Goal: Task Accomplishment & Management: Manage account settings

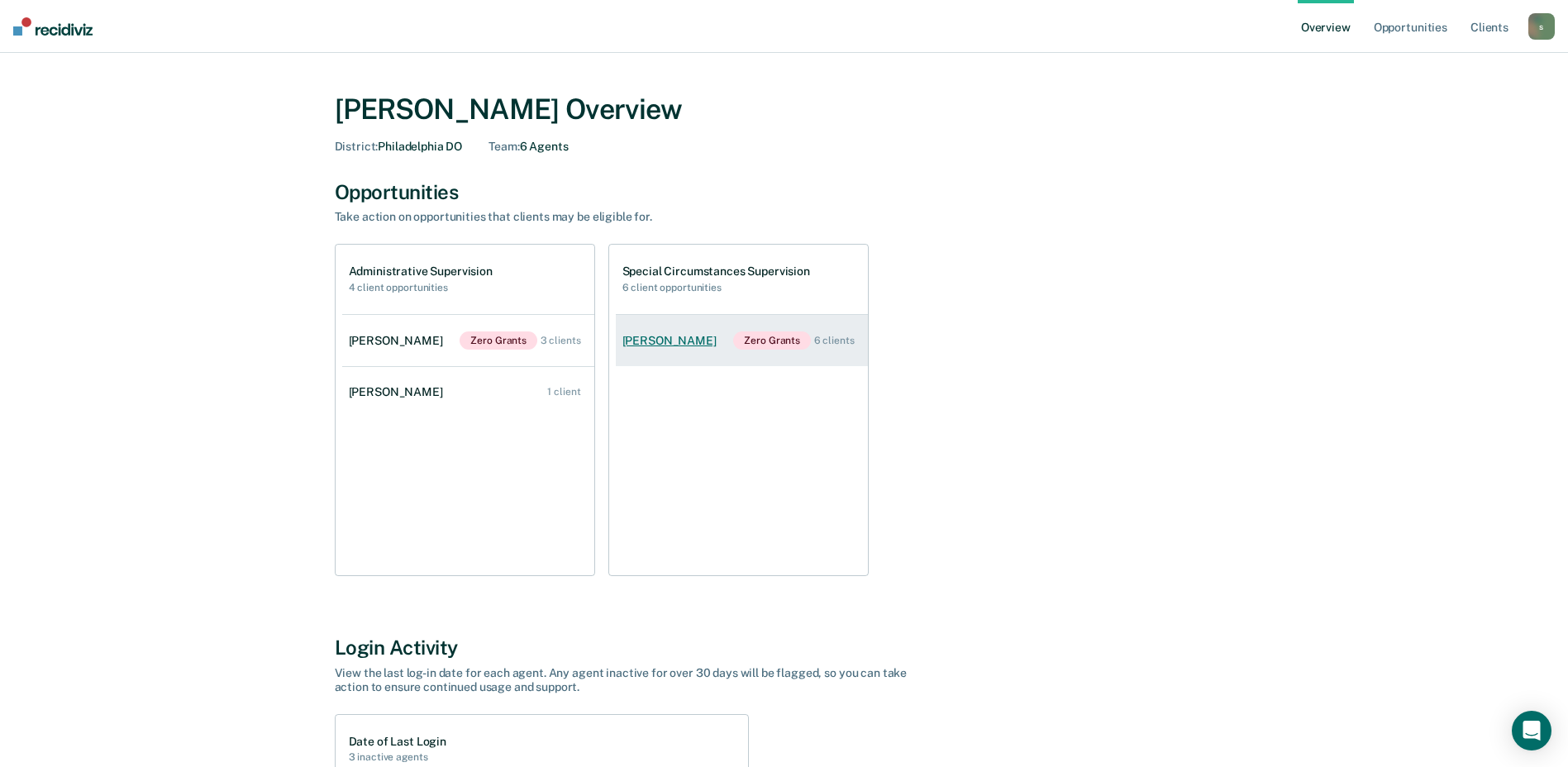
click at [695, 340] on div "[PERSON_NAME]" at bounding box center [673, 341] width 101 height 14
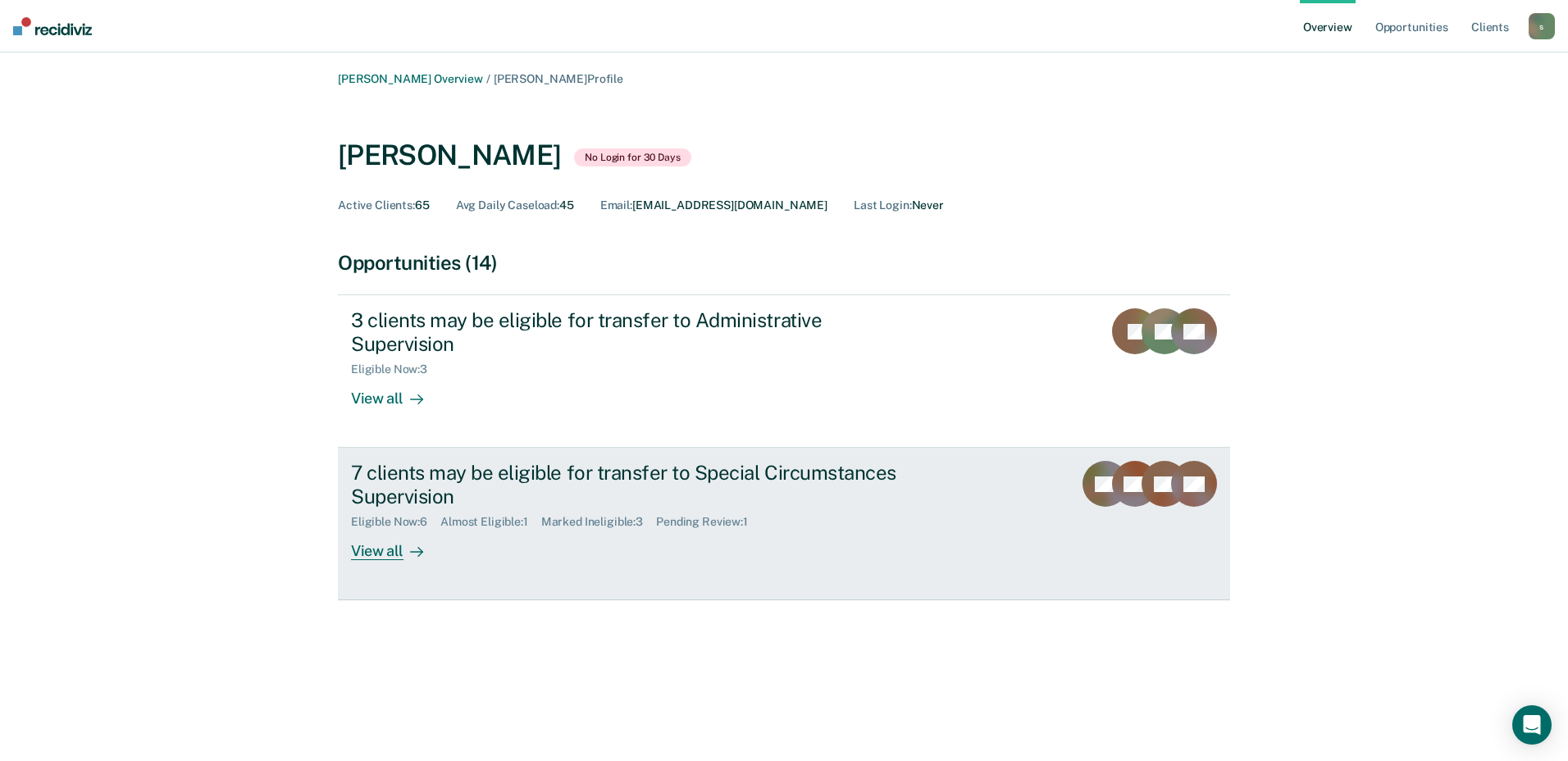
click at [874, 466] on div "7 clients may be eligible for transfer to Special Circumstances Supervision" at bounding box center [639, 484] width 576 height 48
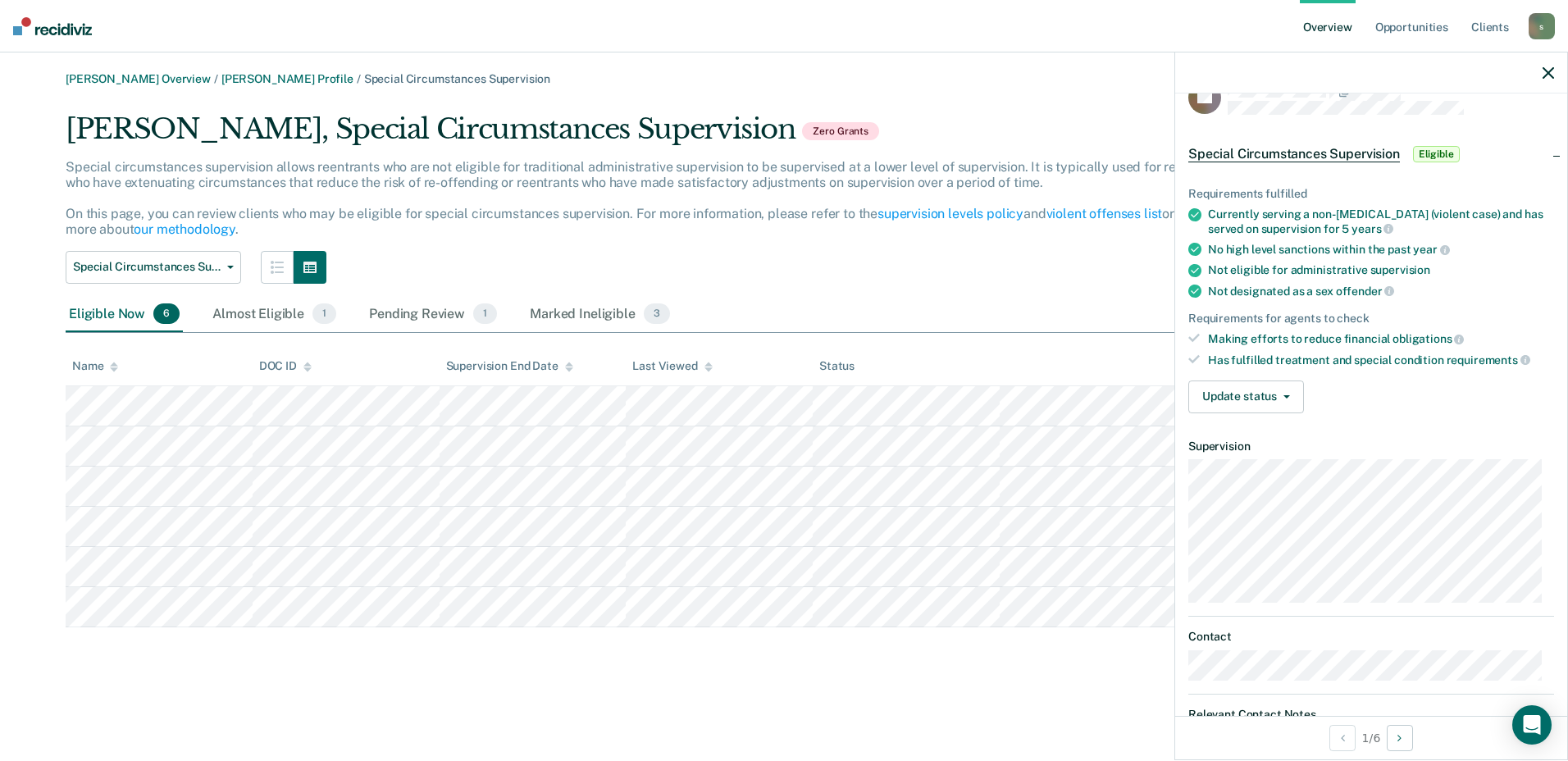
scroll to position [17, 0]
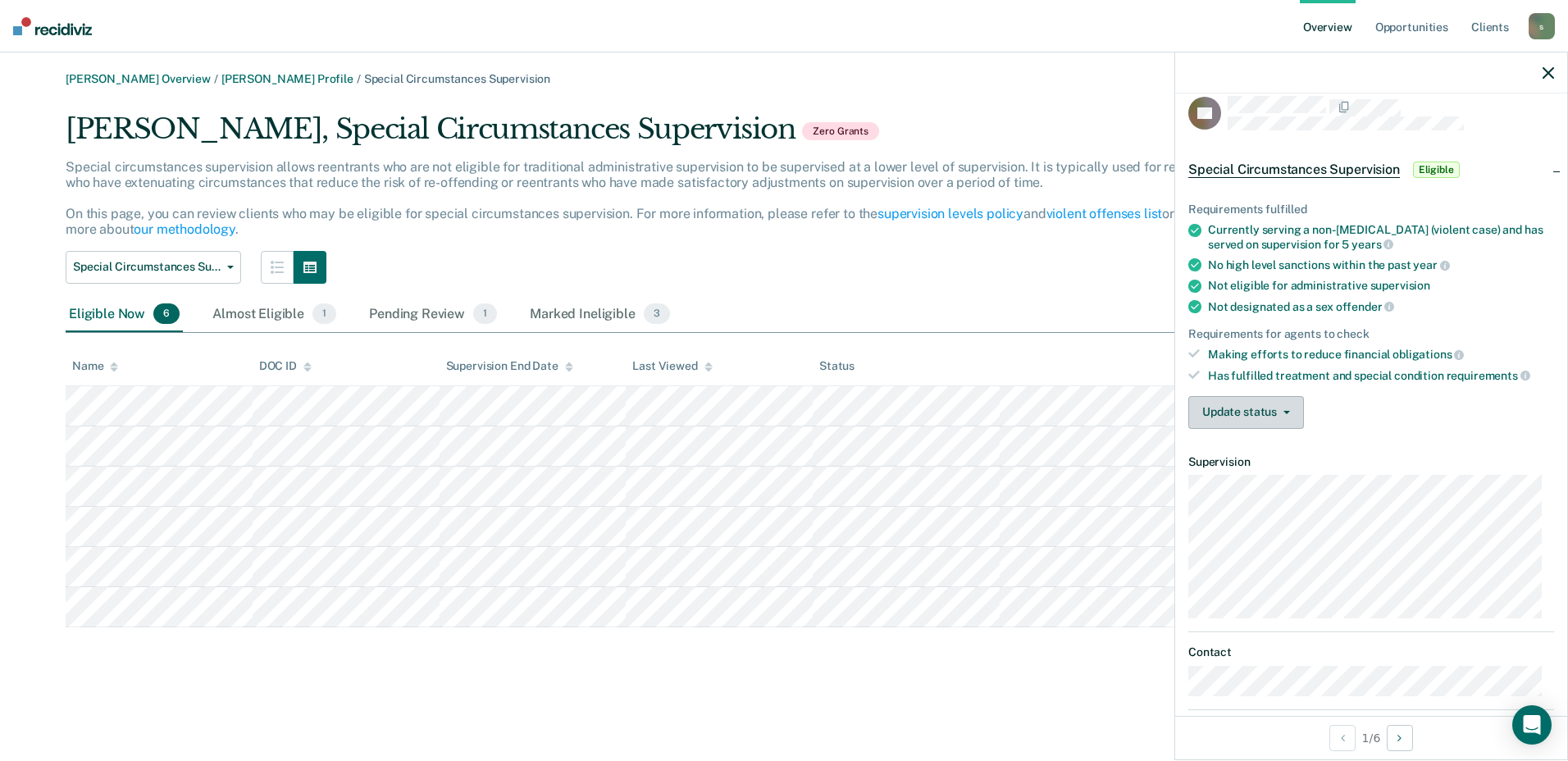
click at [1285, 400] on button "Update status" at bounding box center [1246, 412] width 116 height 33
click at [1417, 387] on div "Requirements fulfilled Currently serving a non-[MEDICAL_DATA] (violent case) an…" at bounding box center [1371, 309] width 392 height 265
click at [758, 42] on nav "Overview Opportunities Client s [EMAIL_ADDRESS][DOMAIN_NAME] s Profile How it w…" at bounding box center [784, 26] width 1568 height 53
